Goal: Navigation & Orientation: Find specific page/section

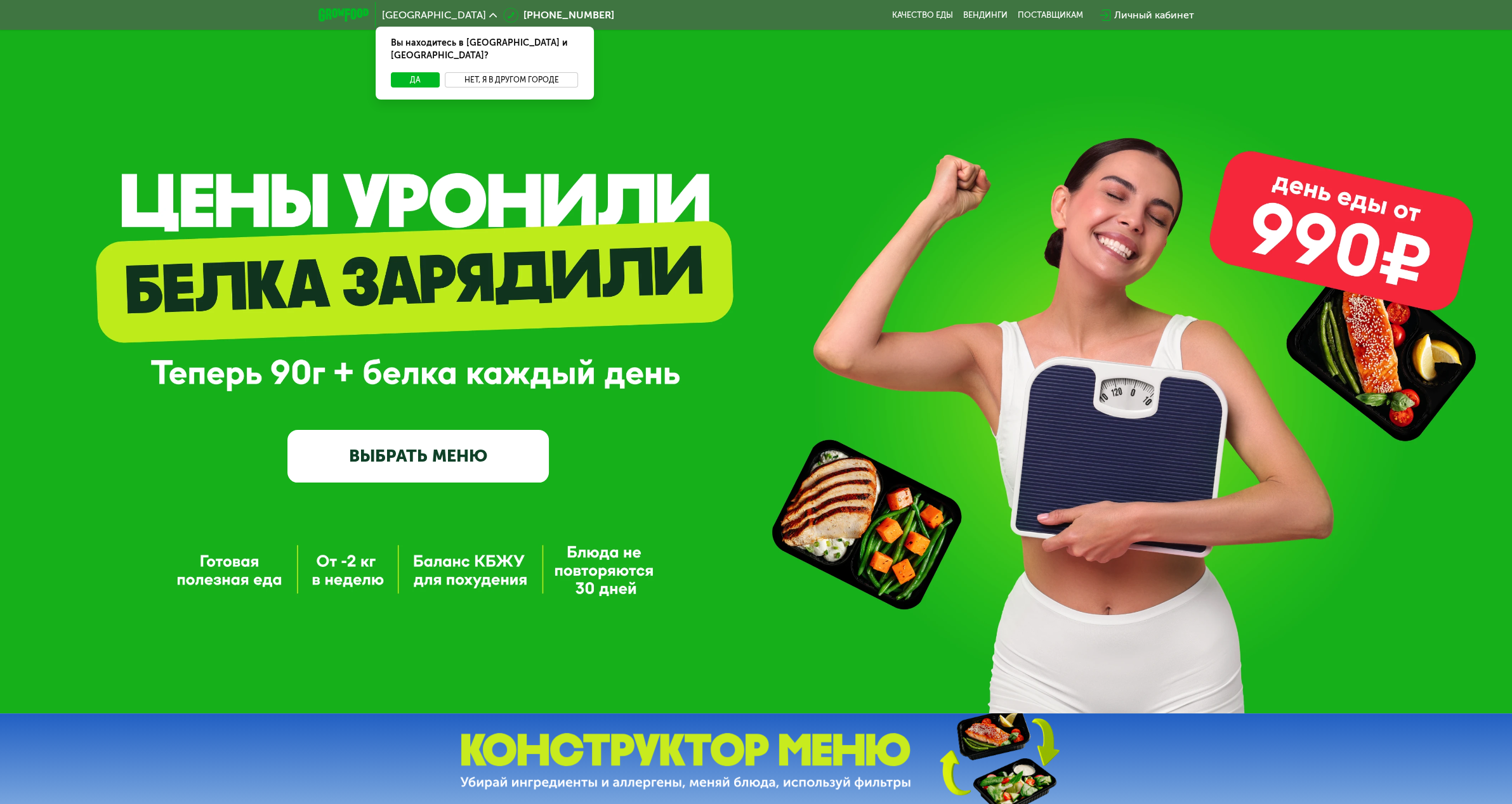
click at [505, 73] on button "Нет, я в другом городе" at bounding box center [511, 80] width 134 height 15
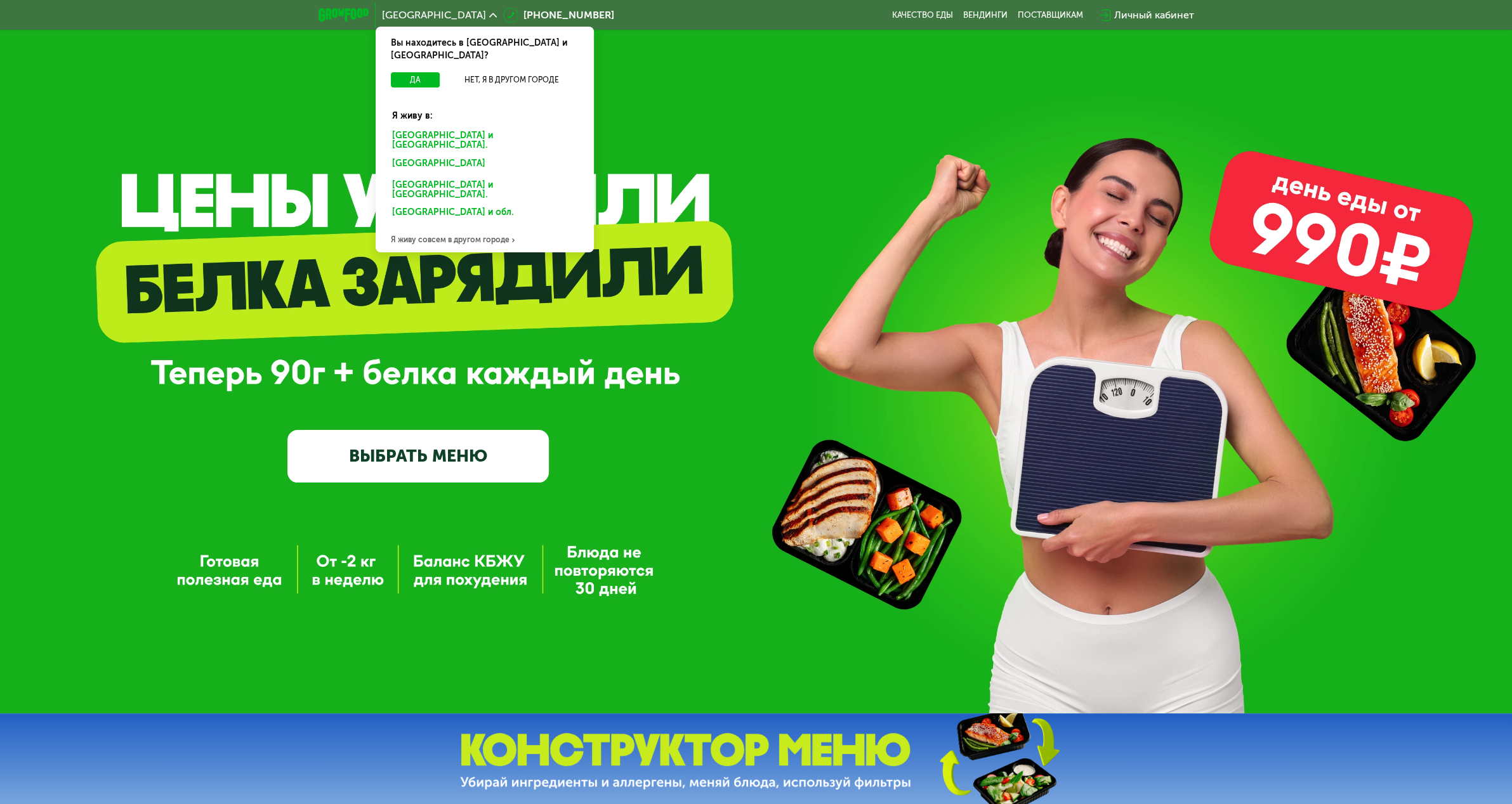
click at [453, 155] on div "Санкт-Петербурге и обл." at bounding box center [482, 166] width 198 height 21
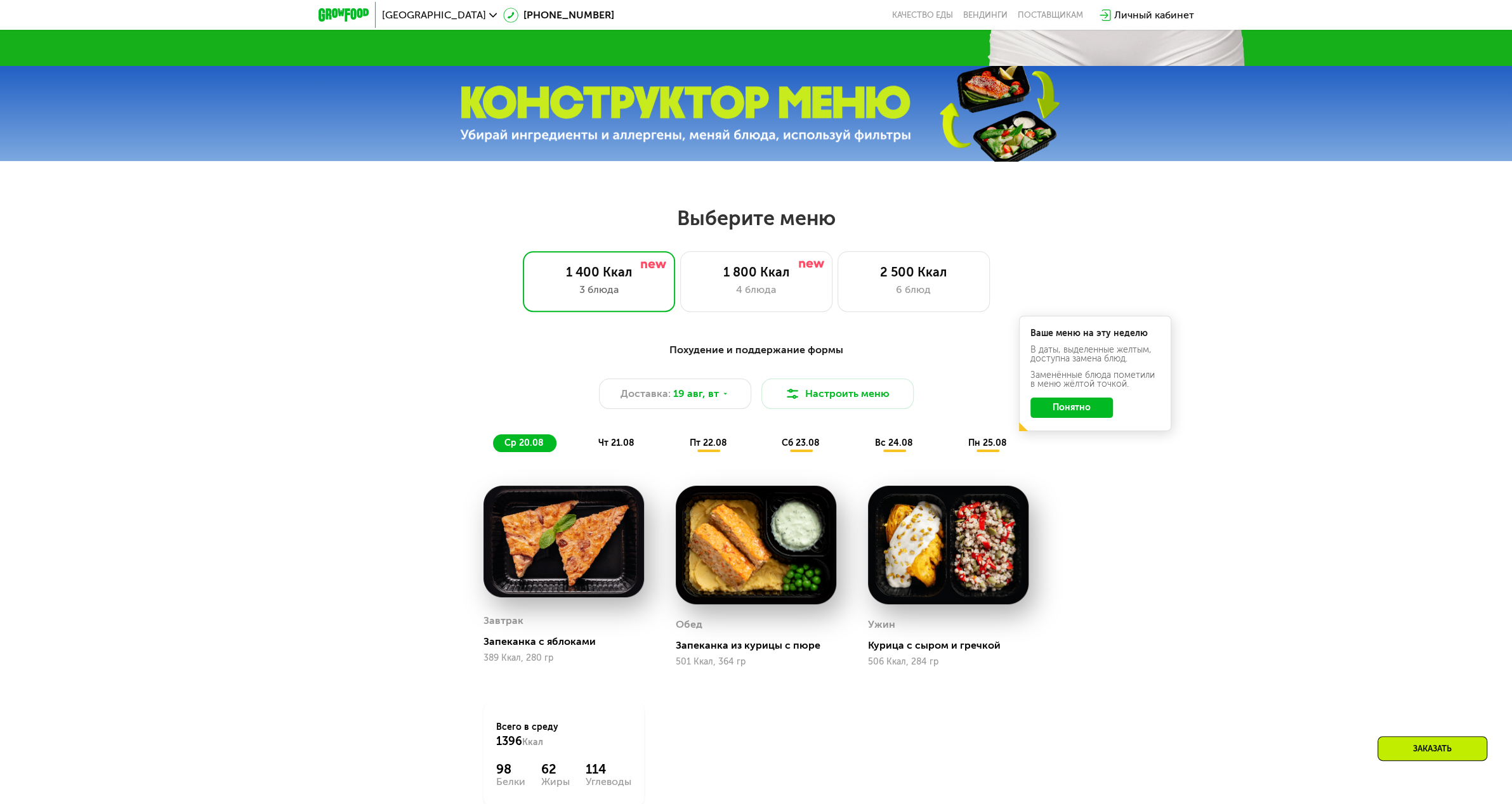
scroll to position [761, 0]
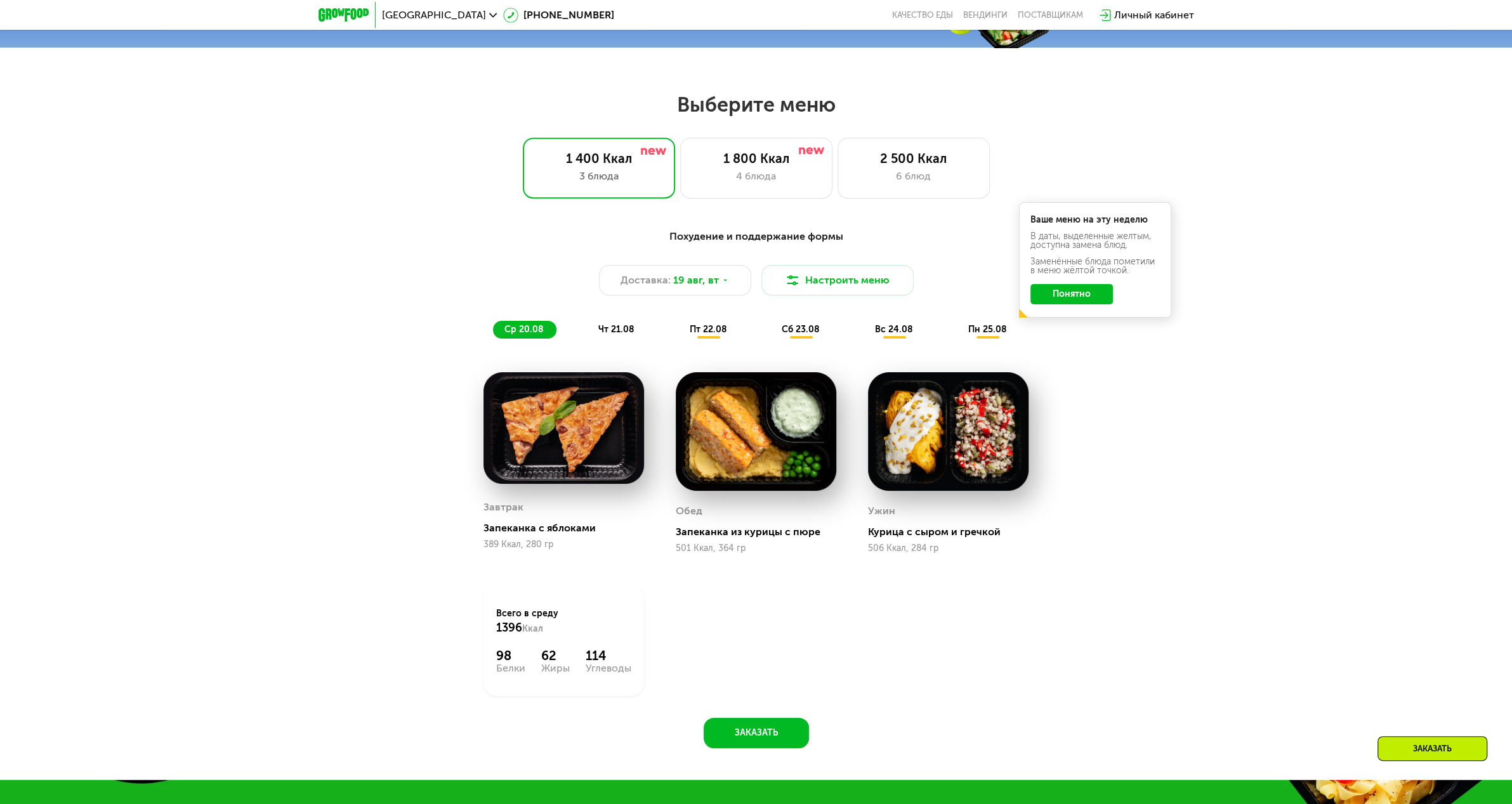
click at [614, 330] on span "чт 21.08" at bounding box center [616, 329] width 36 height 11
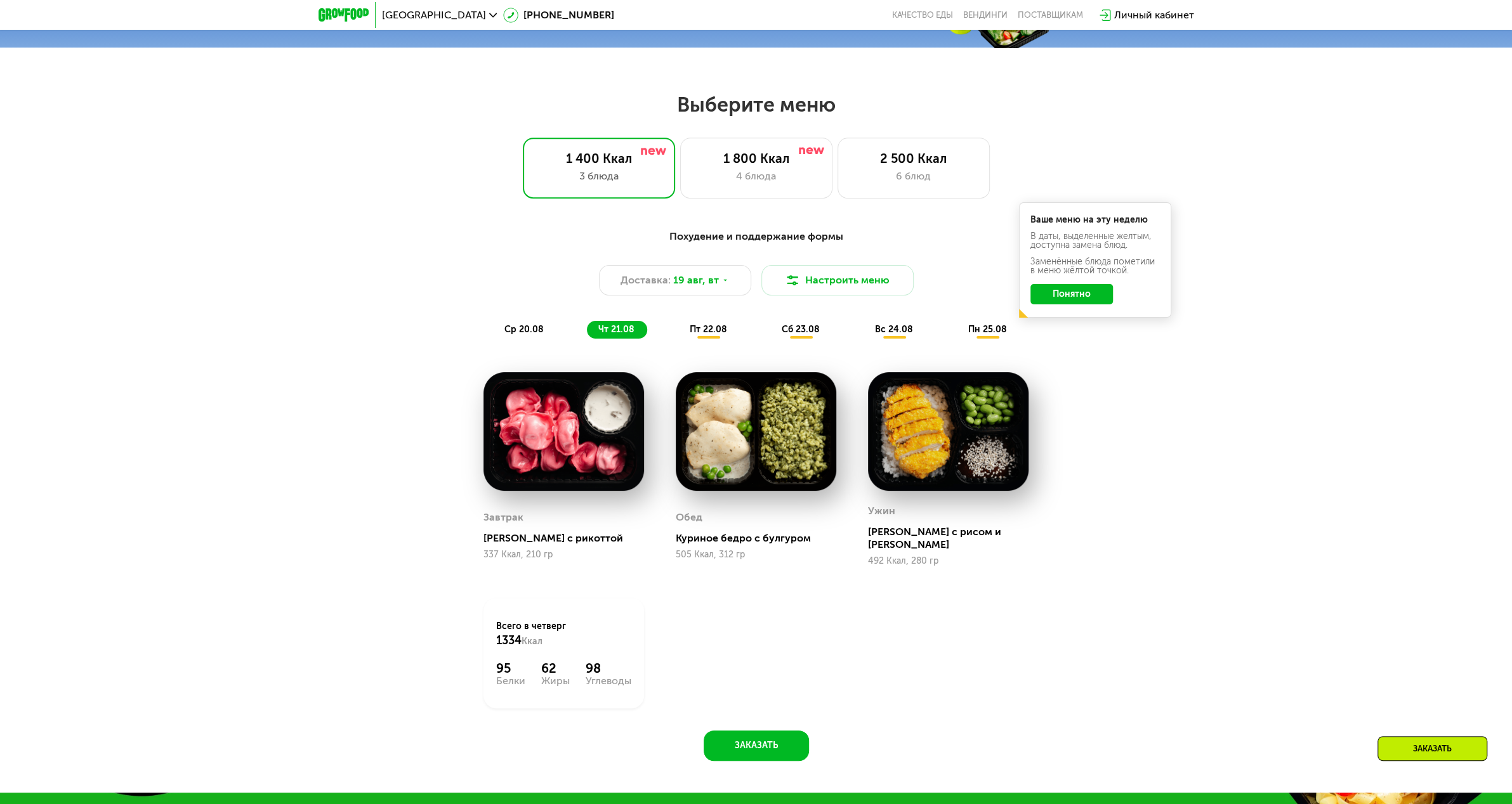
click at [587, 330] on div "ср 20.08" at bounding box center [617, 330] width 60 height 18
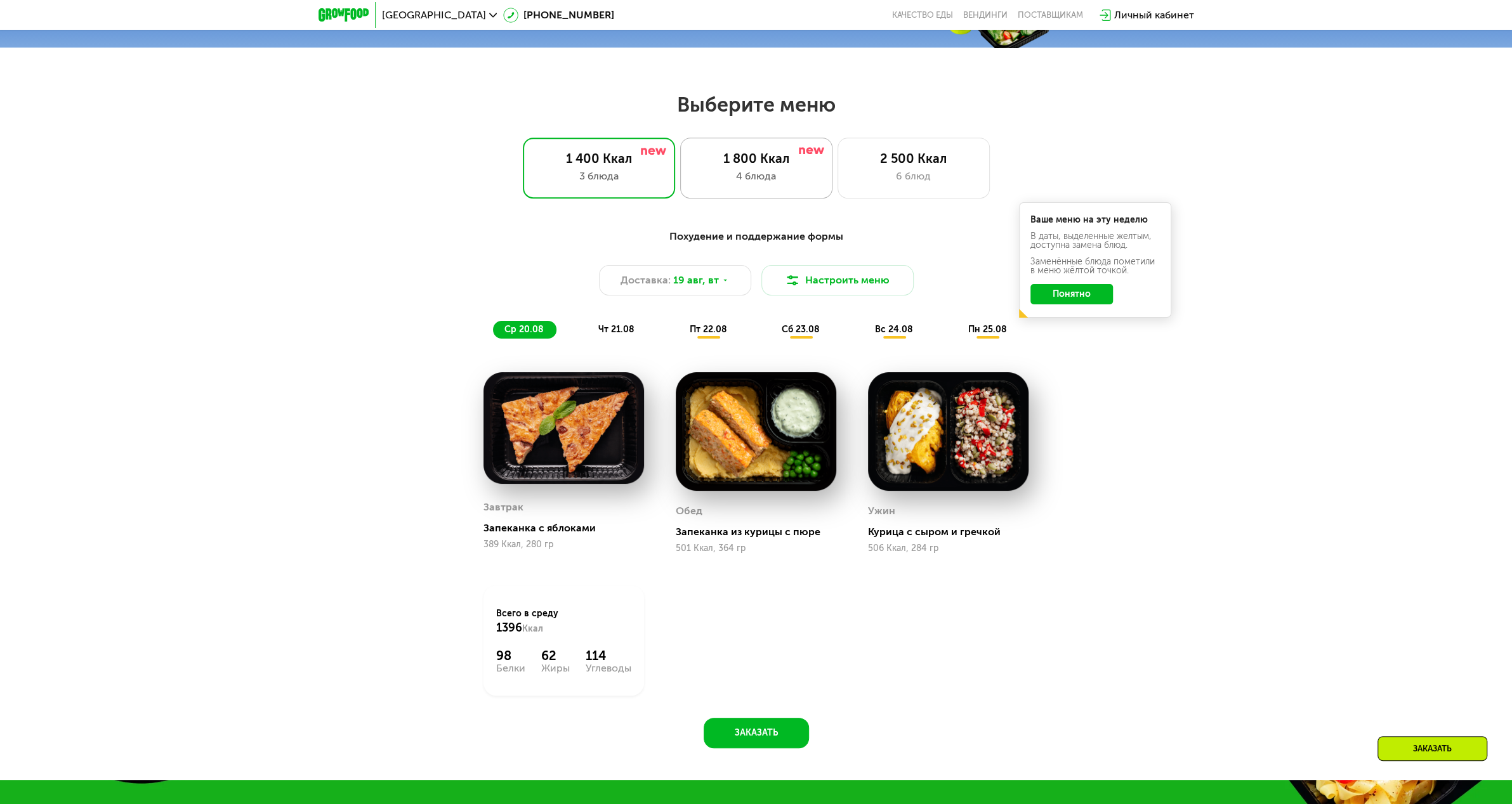
click at [770, 173] on div "4 блюда" at bounding box center [756, 176] width 126 height 15
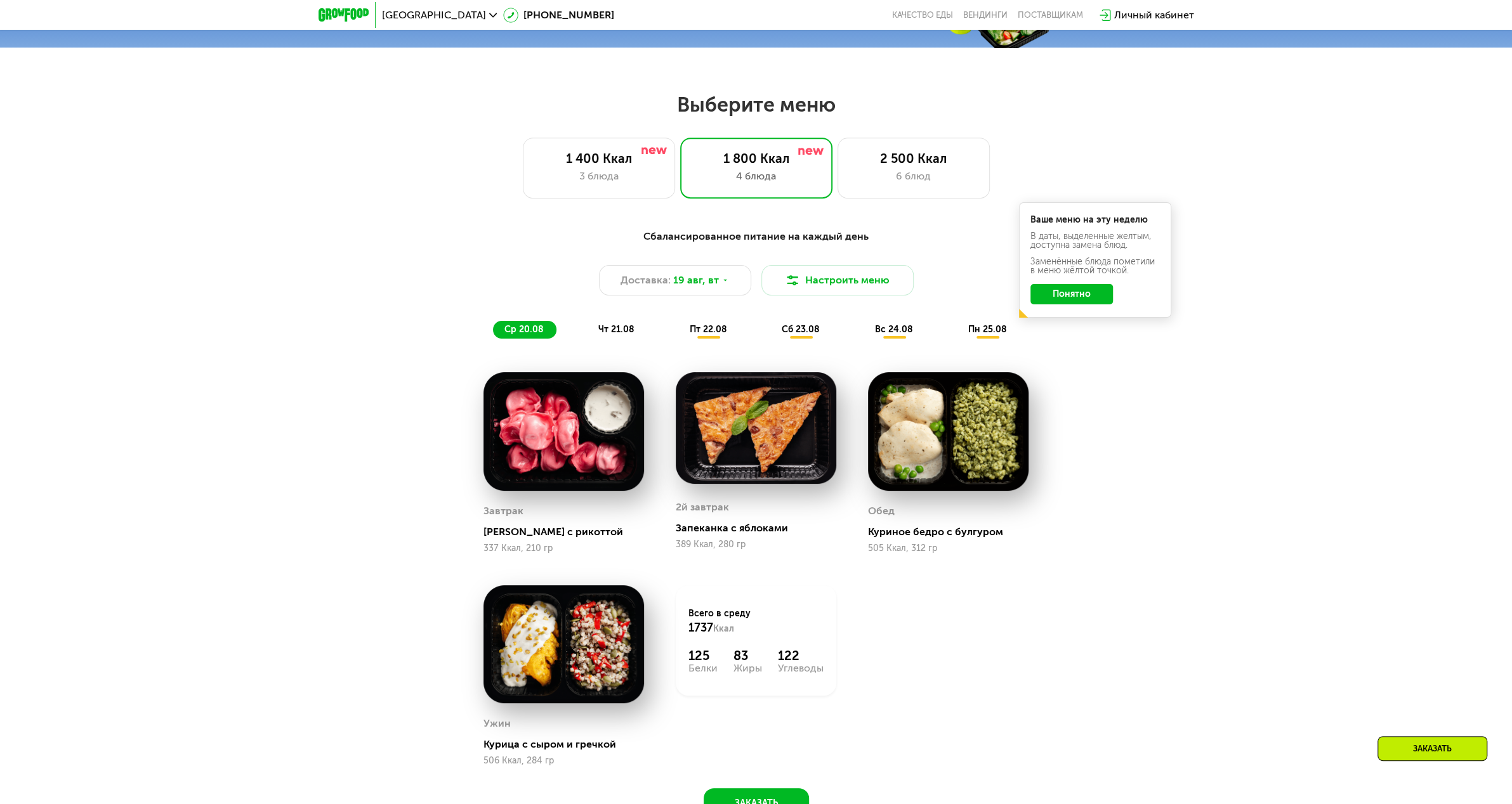
click at [997, 332] on span "пн 25.08" at bounding box center [986, 329] width 39 height 11
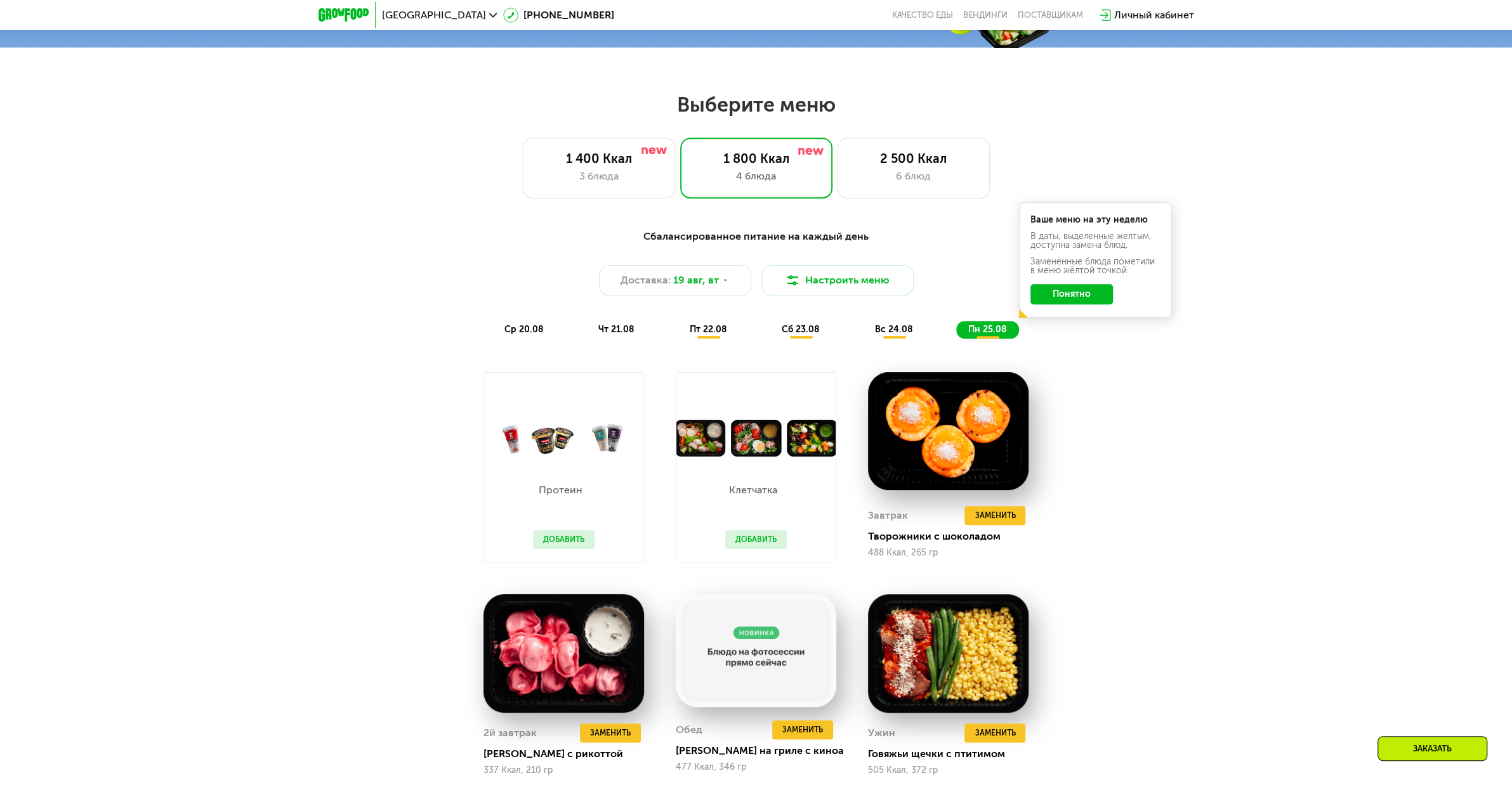
click at [1054, 297] on button "Понятно" at bounding box center [1071, 295] width 83 height 21
click at [587, 339] on div "ср 20.08" at bounding box center [617, 330] width 60 height 18
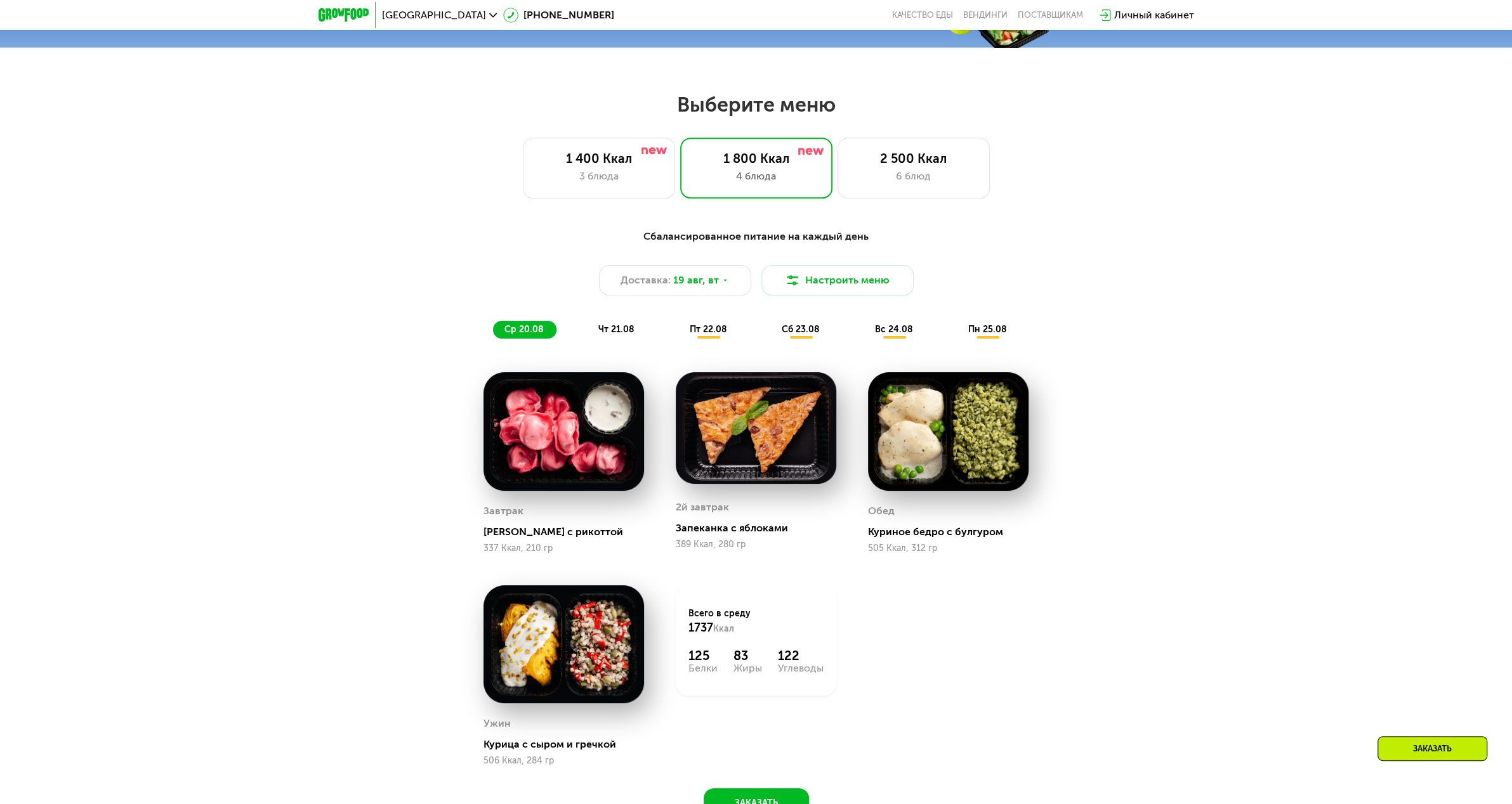
click at [622, 331] on span "чт 21.08" at bounding box center [616, 329] width 36 height 11
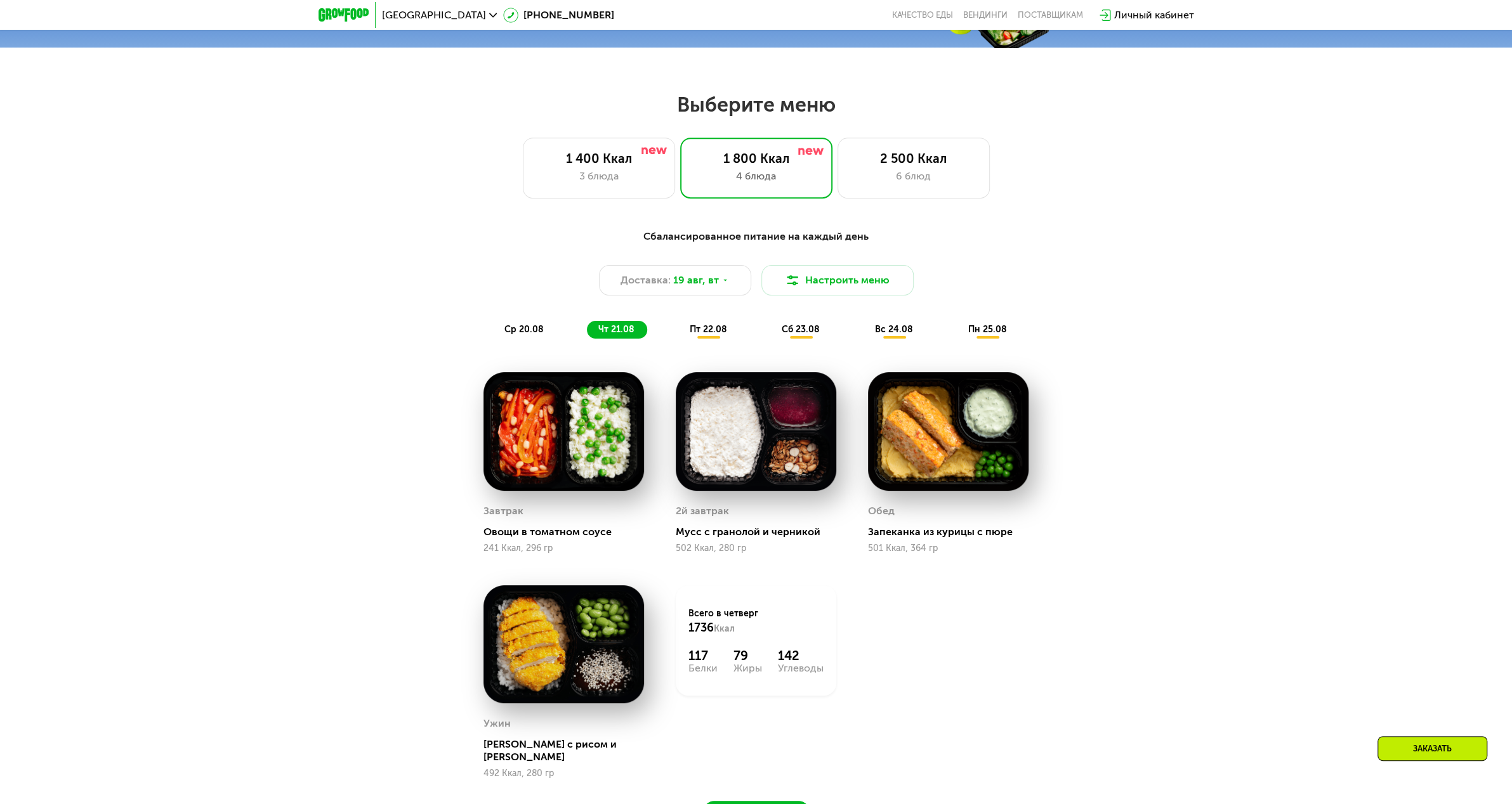
click at [703, 335] on span "пт 22.08" at bounding box center [708, 329] width 37 height 11
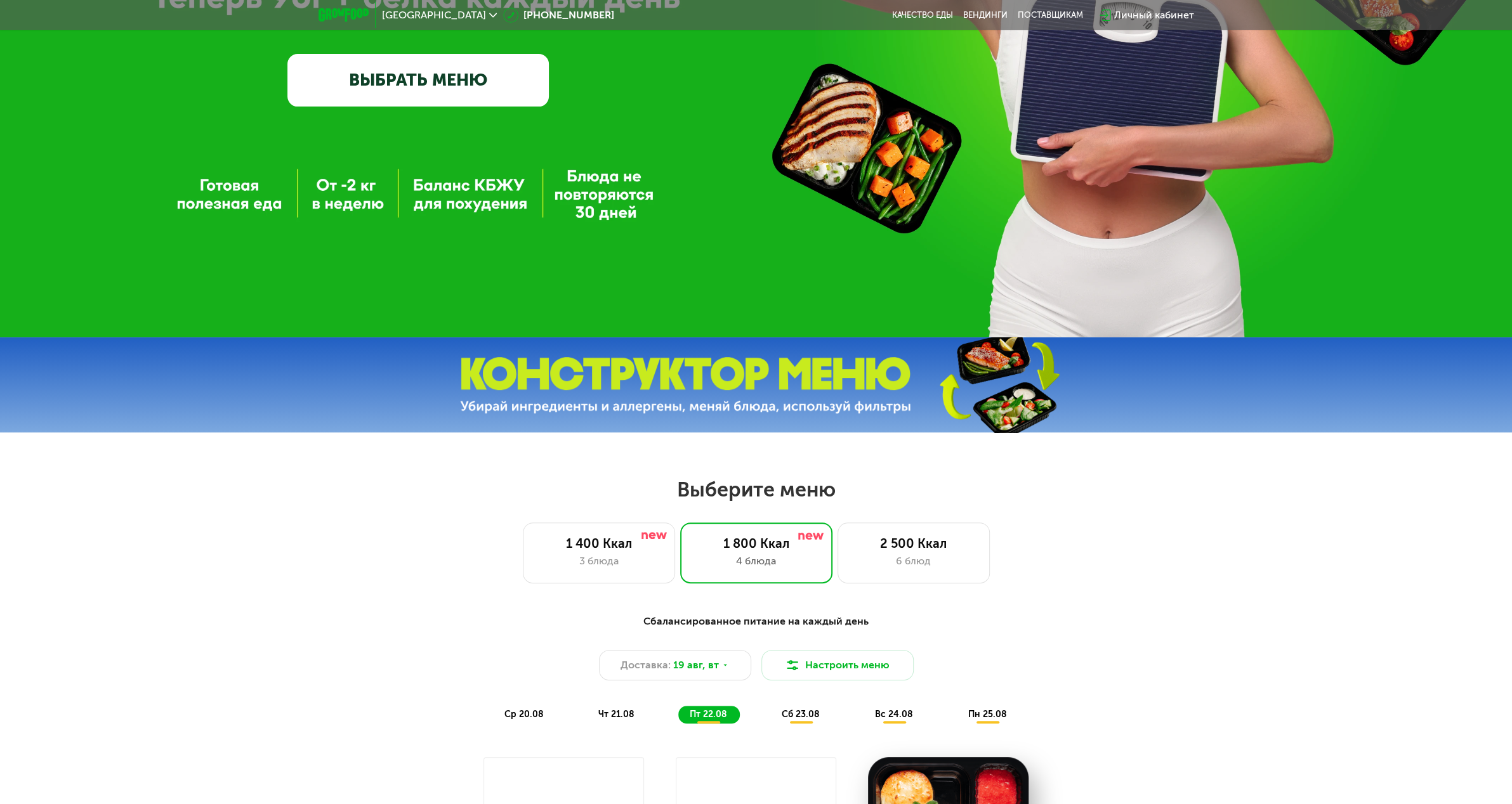
scroll to position [0, 0]
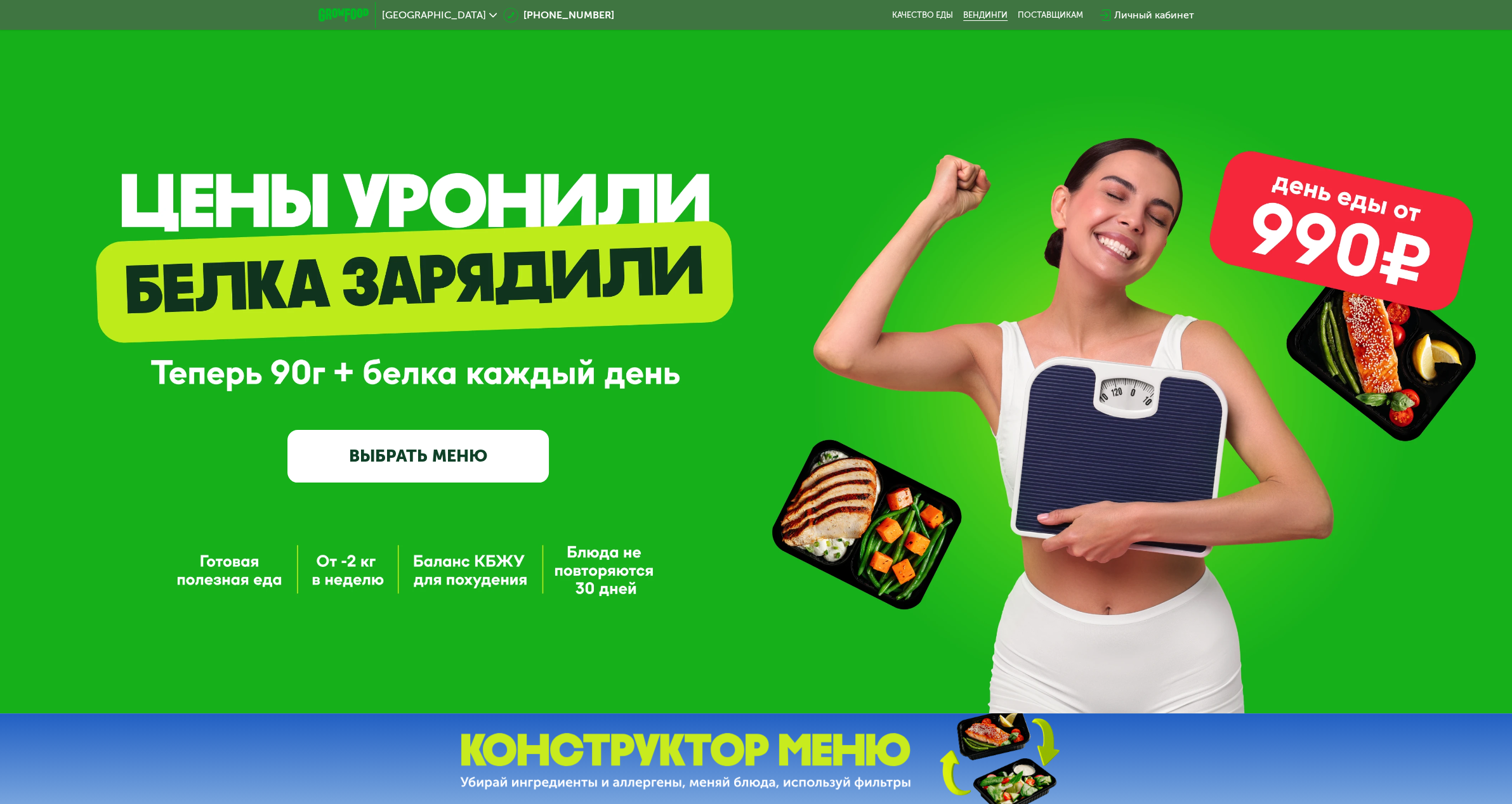
click at [984, 18] on link "Вендинги" at bounding box center [984, 15] width 44 height 10
